Goal: Navigation & Orientation: Understand site structure

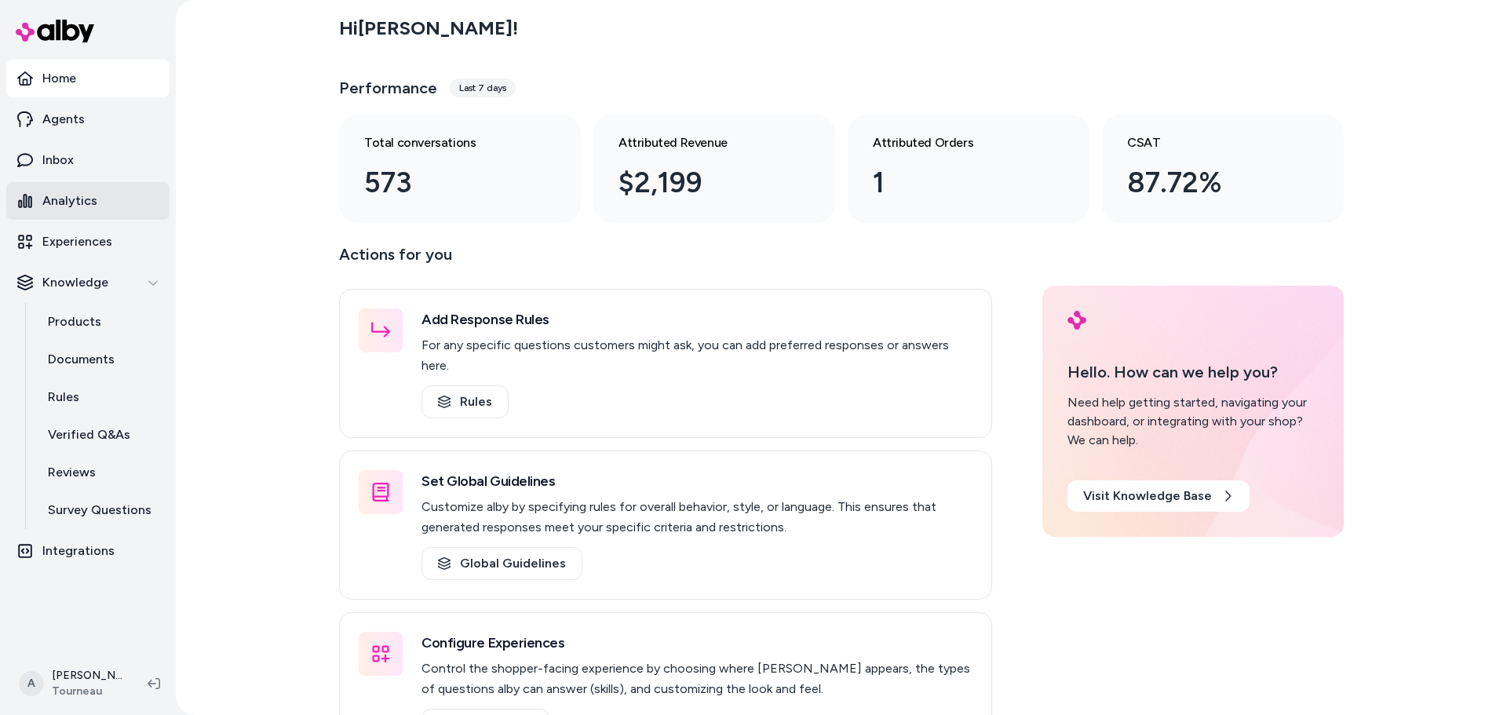
click at [73, 204] on p "Analytics" at bounding box center [69, 201] width 55 height 19
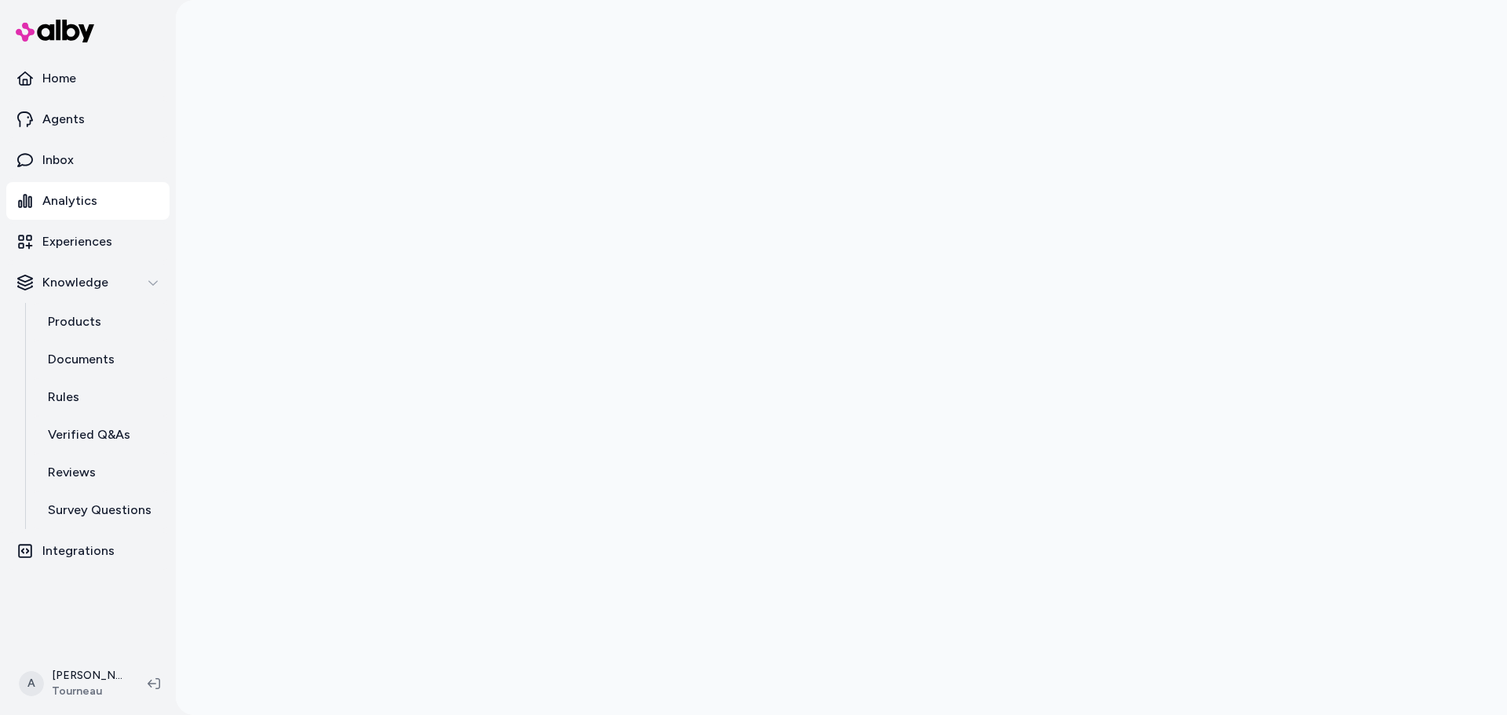
click at [1348, 289] on div at bounding box center [841, 357] width 1331 height 715
click at [82, 316] on p "Products" at bounding box center [74, 321] width 53 height 19
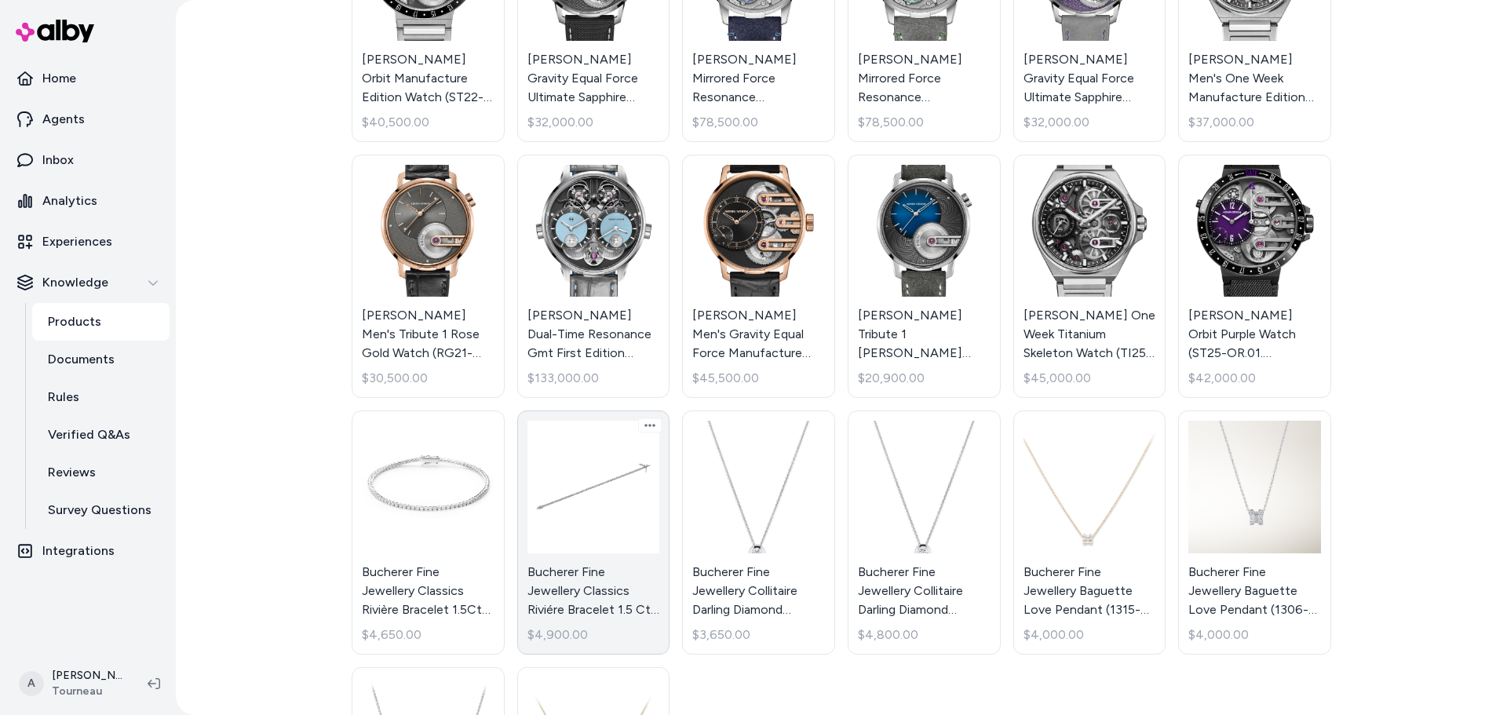
scroll to position [314, 0]
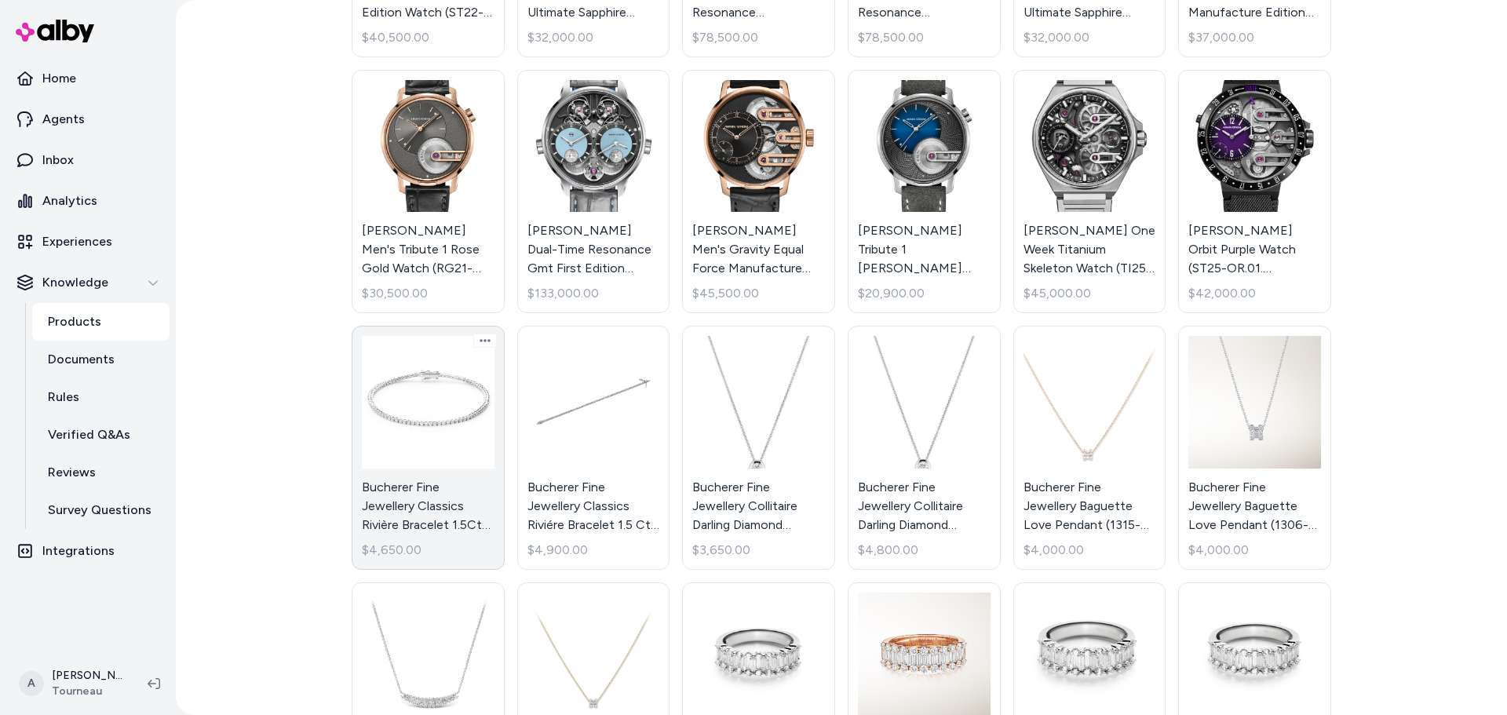
click at [463, 429] on link "Bucherer Fine Jewellery Classics Rivière Bracelet 1.5Ct (1263-514-4) - Tourneau…" at bounding box center [428, 448] width 153 height 244
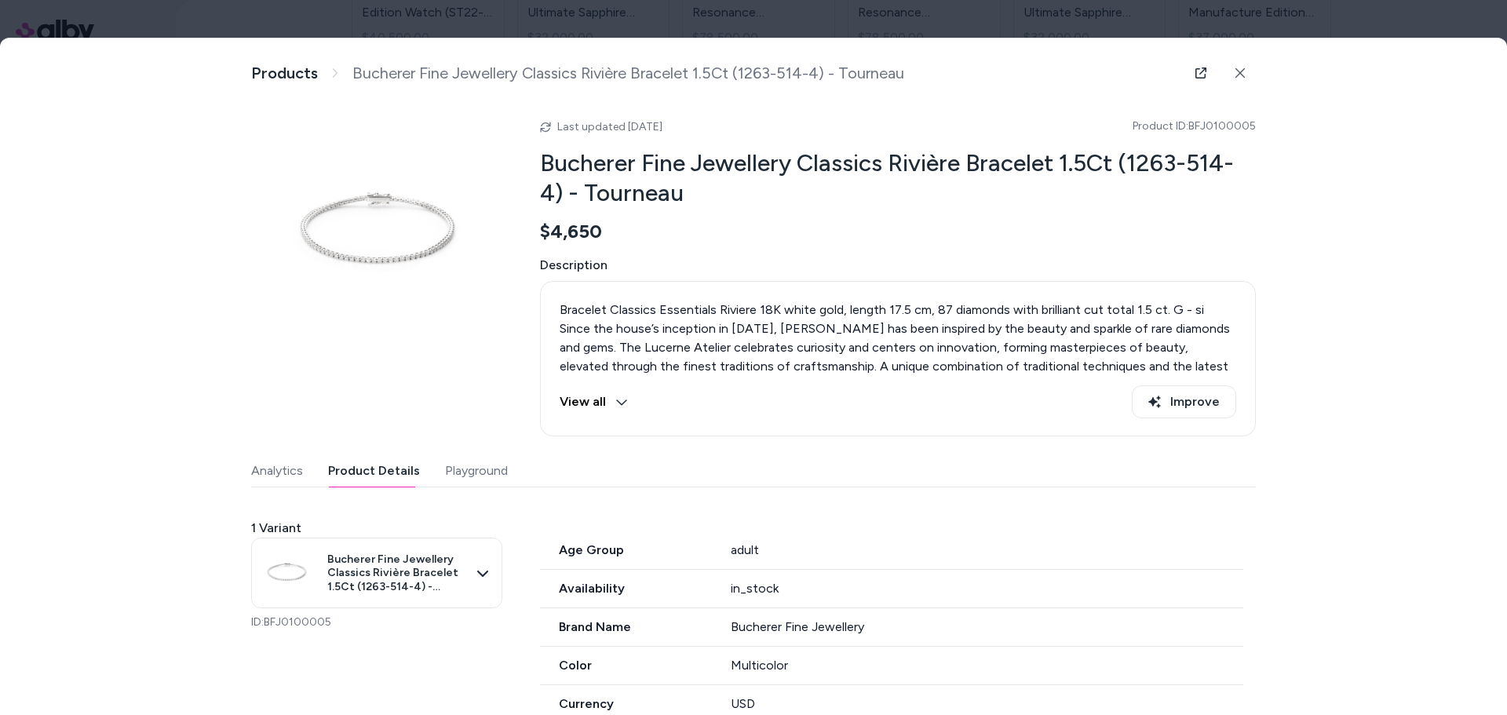
click at [393, 469] on button "Product Details" at bounding box center [374, 470] width 92 height 31
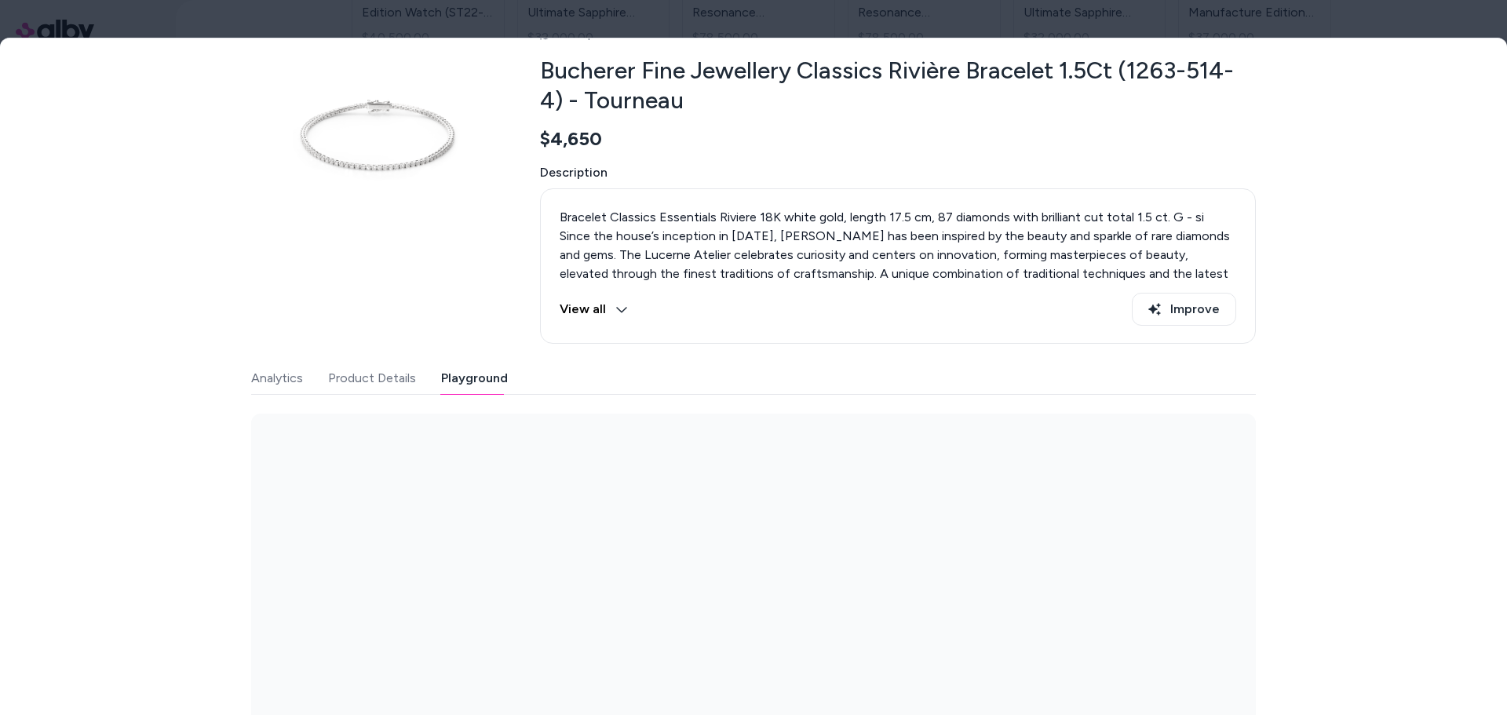
click at [459, 314] on div "Last updated [DATE] Product ID: BFJ0100005 Bucherer Fine Jewellery Classics Riv…" at bounding box center [753, 371] width 1005 height 713
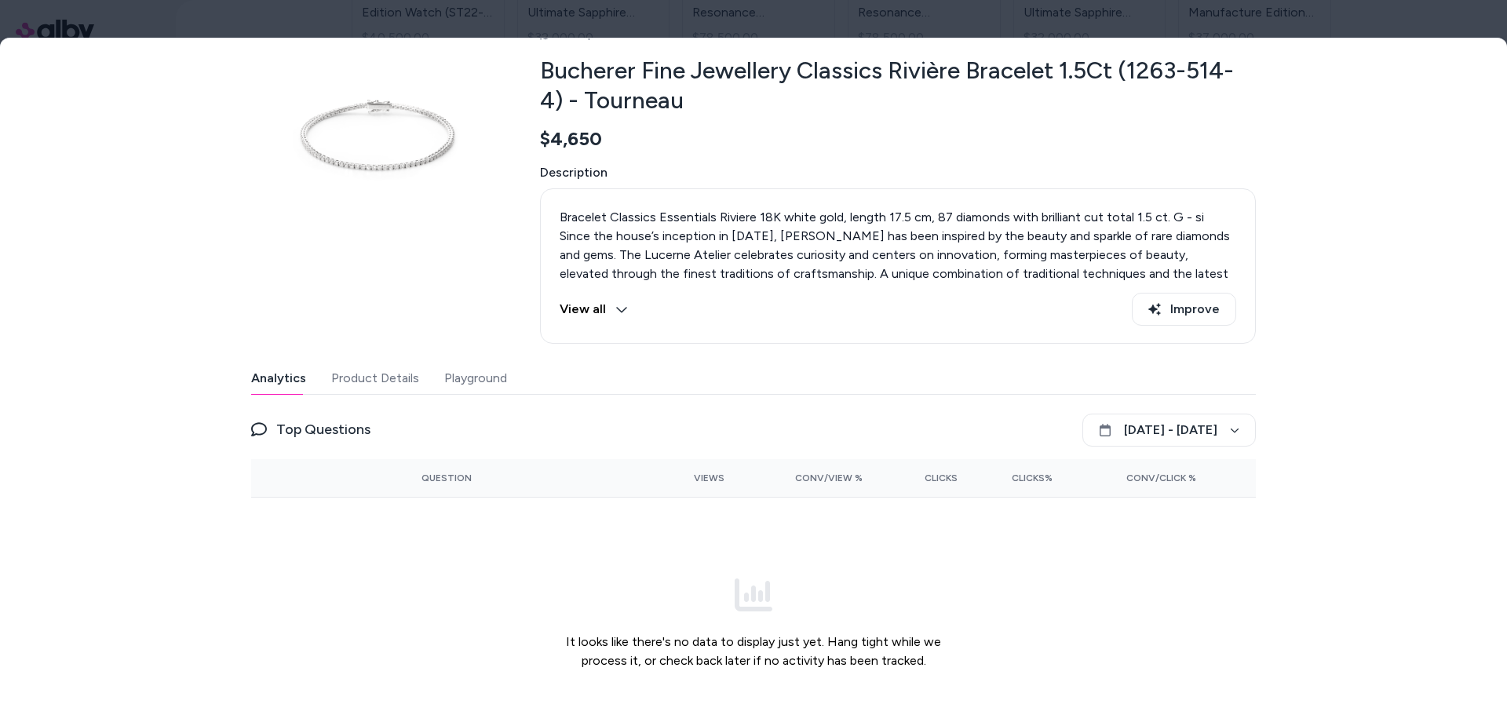
click at [286, 377] on button "Analytics" at bounding box center [278, 378] width 55 height 31
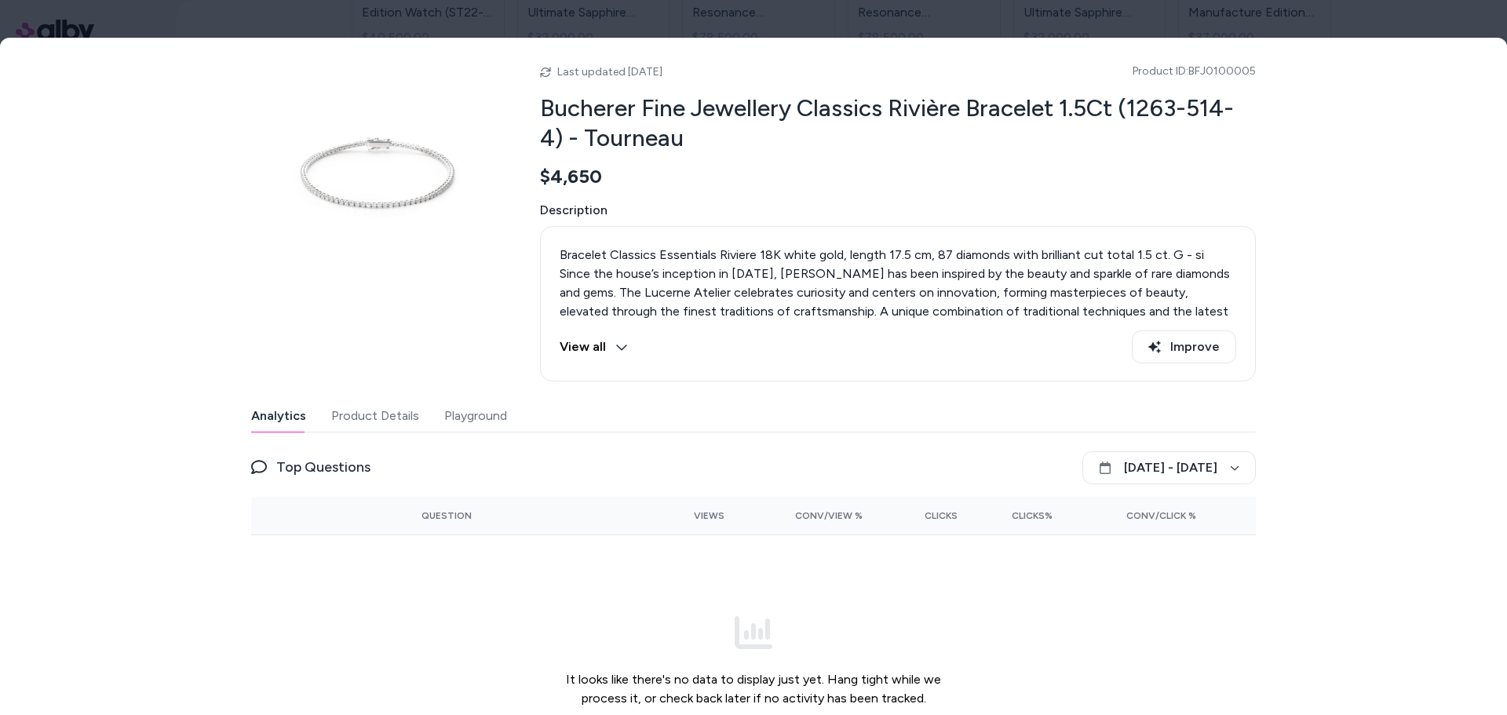
scroll to position [0, 0]
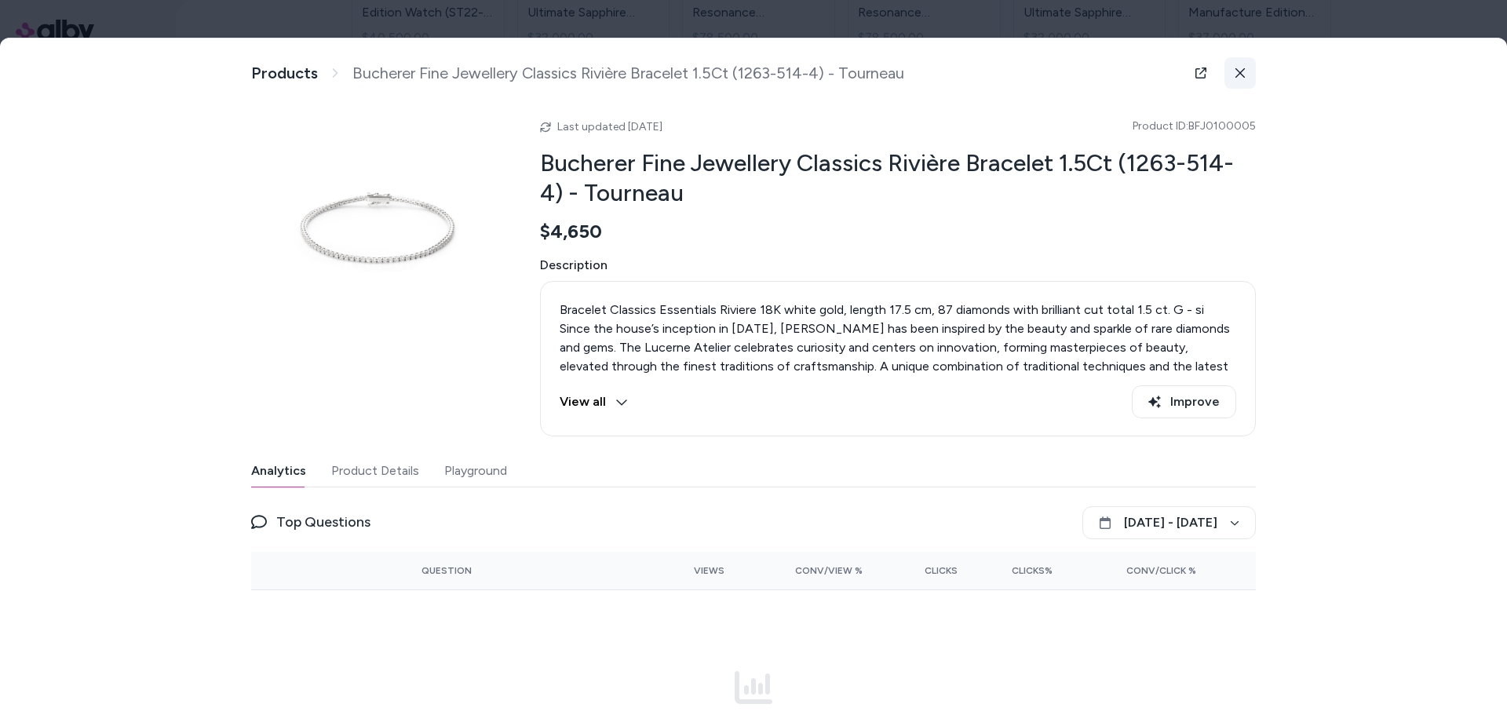
click at [1240, 72] on icon at bounding box center [1240, 72] width 11 height 11
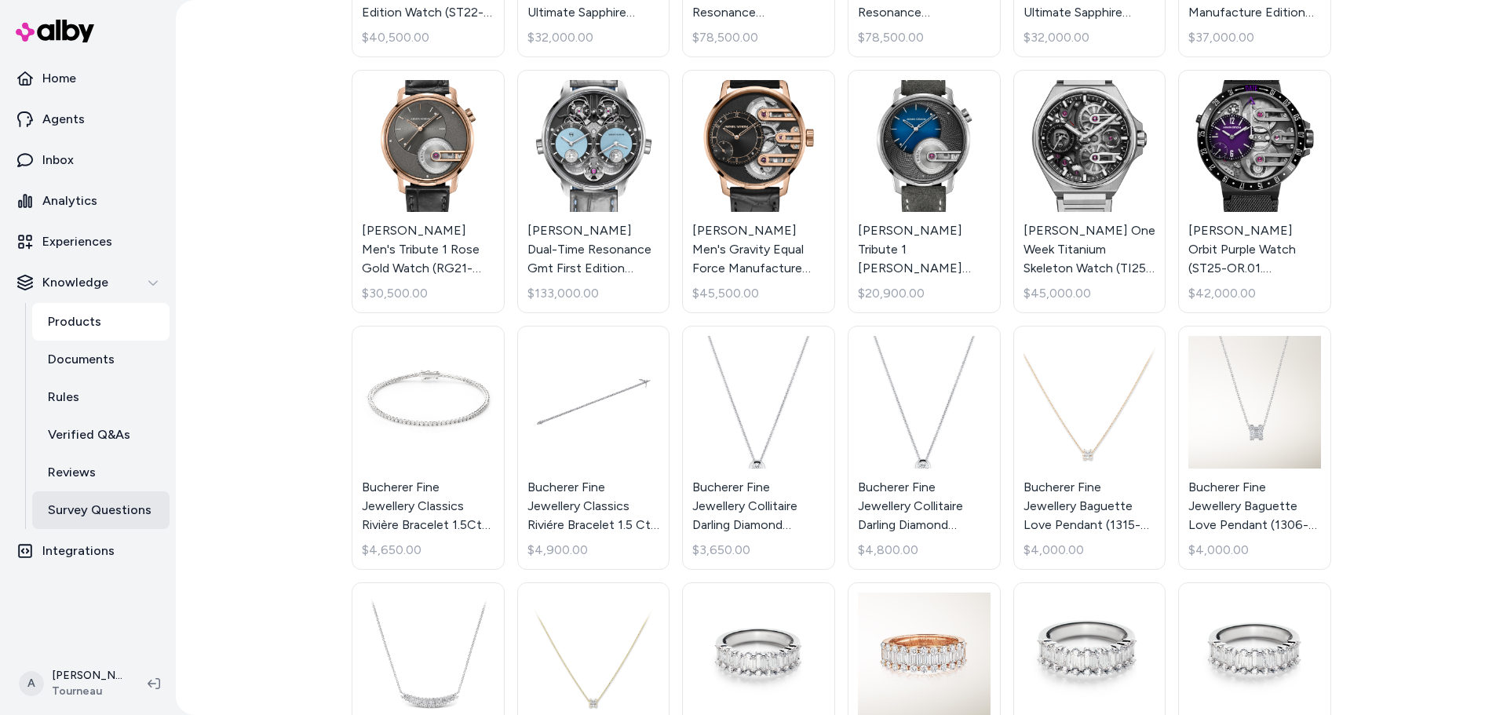
click at [92, 518] on p "Survey Questions" at bounding box center [100, 510] width 104 height 19
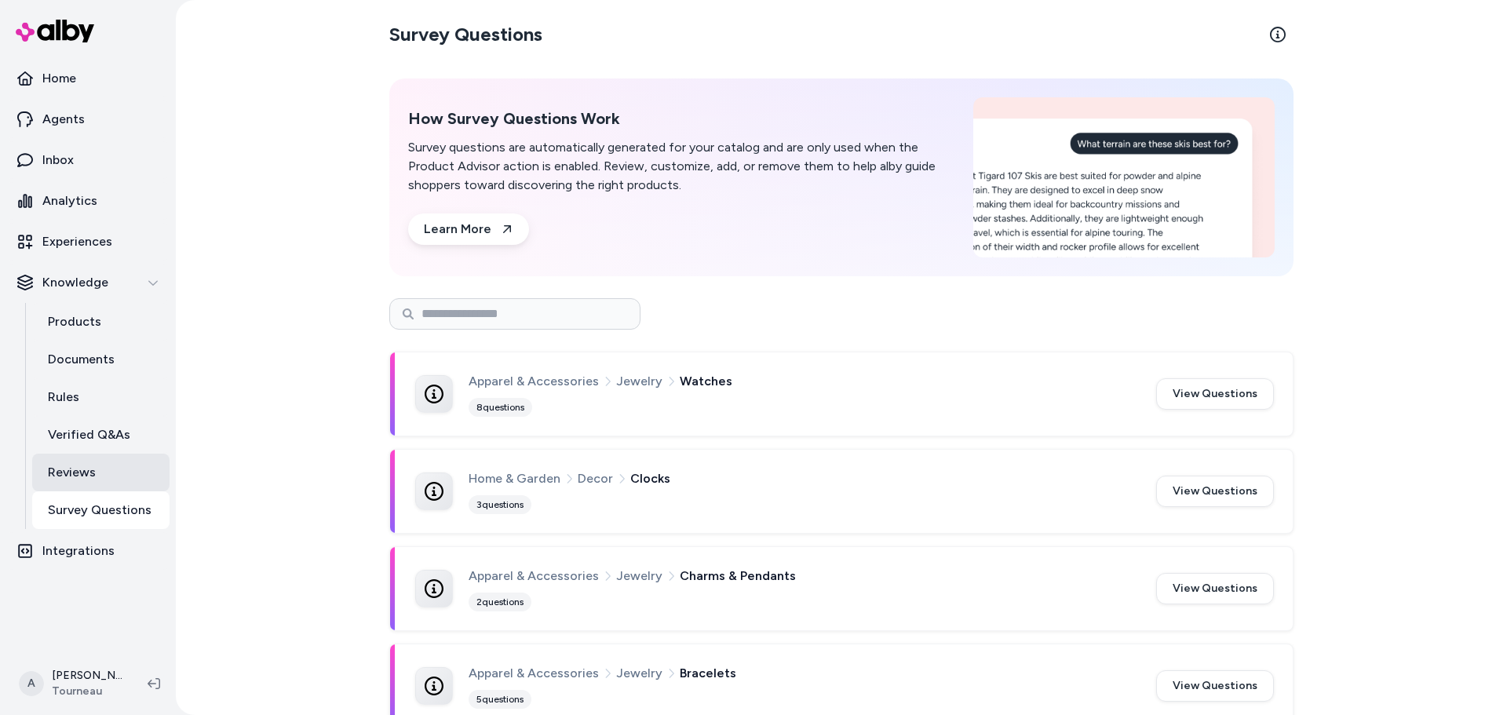
click at [95, 464] on link "Reviews" at bounding box center [100, 473] width 137 height 38
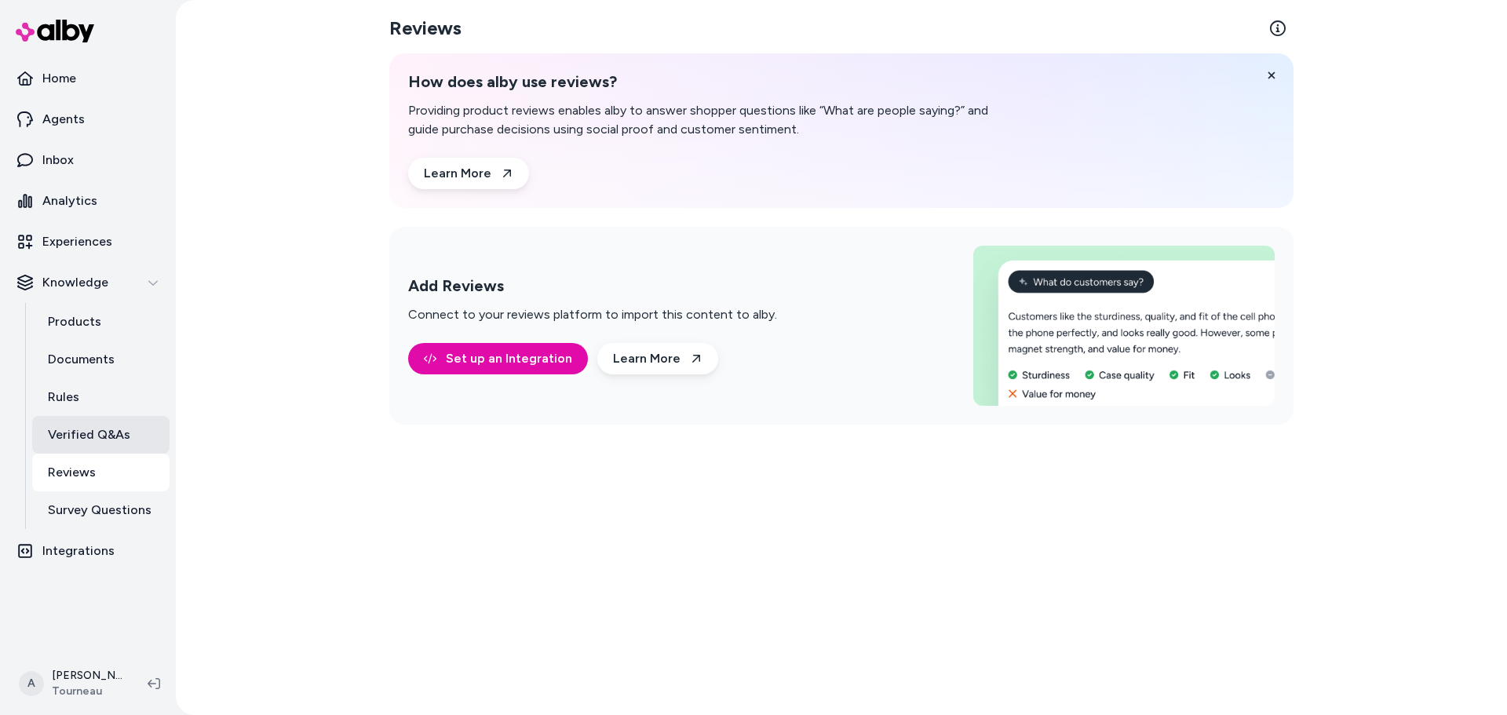
click at [97, 436] on p "Verified Q&As" at bounding box center [89, 434] width 82 height 19
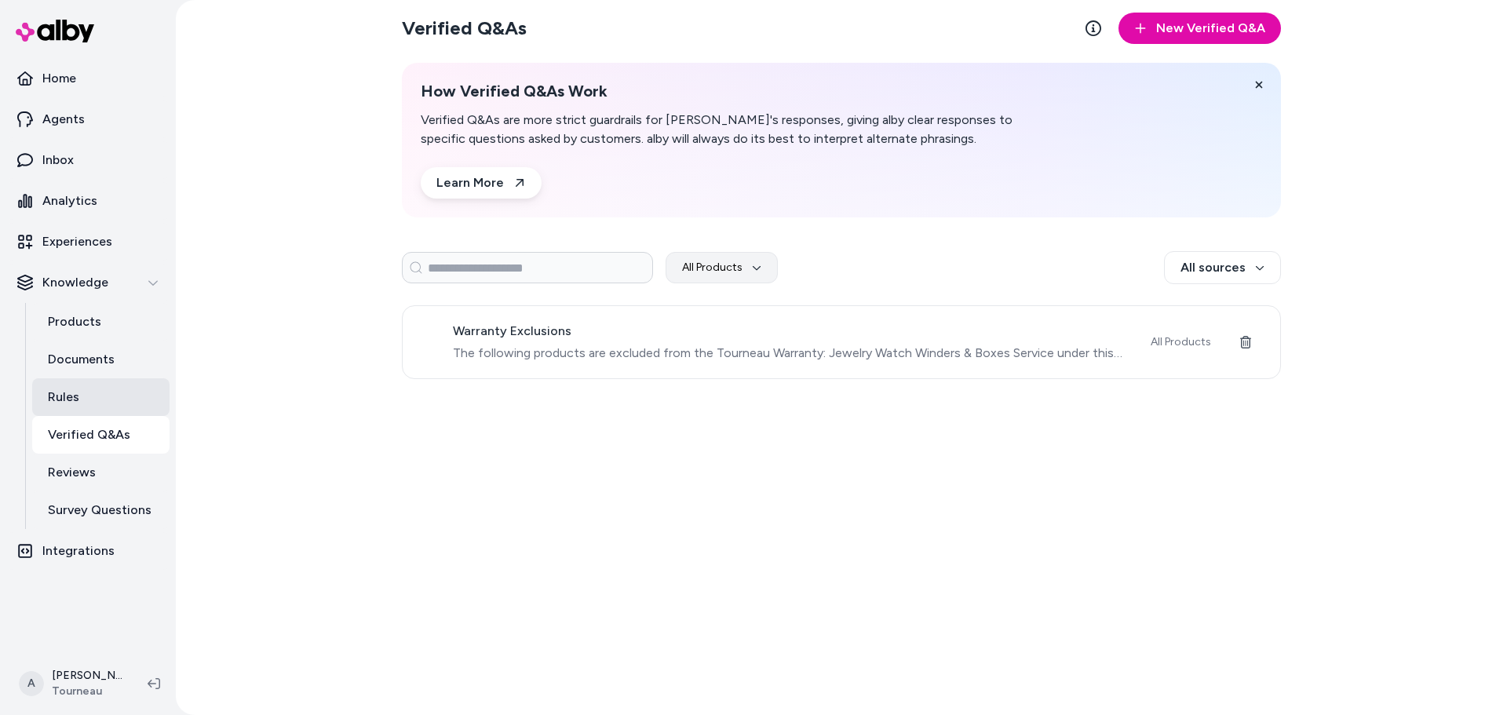
click at [93, 405] on link "Rules" at bounding box center [100, 397] width 137 height 38
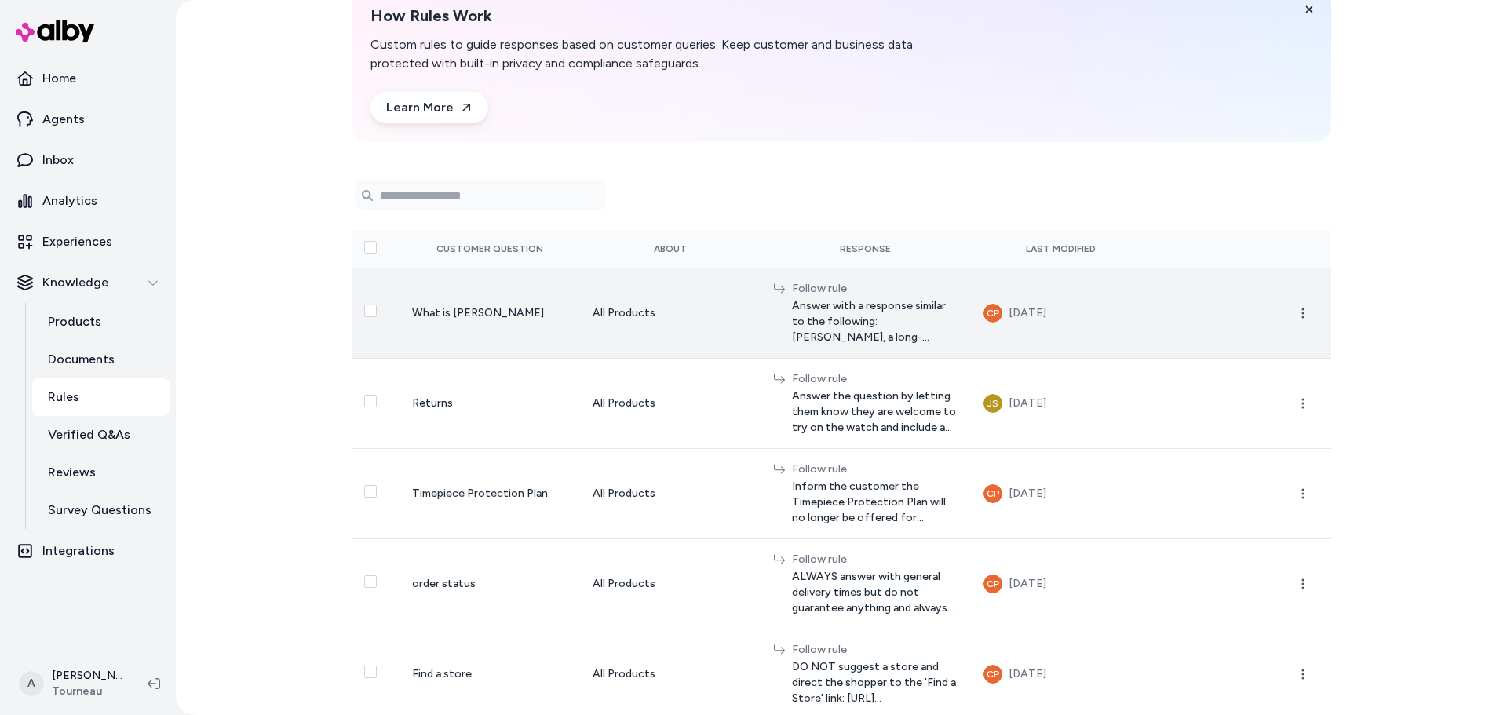
scroll to position [79, 0]
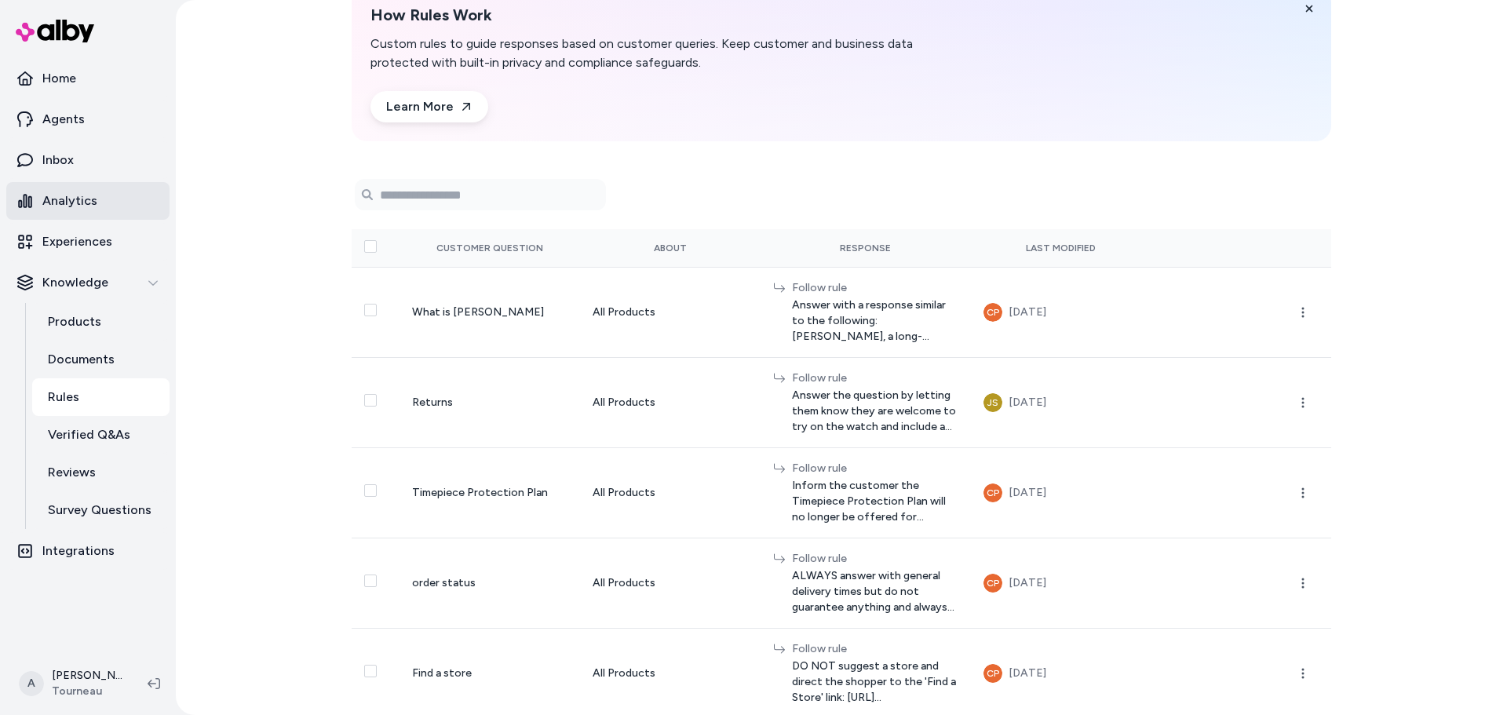
click at [78, 204] on p "Analytics" at bounding box center [69, 201] width 55 height 19
